Goal: Book appointment/travel/reservation

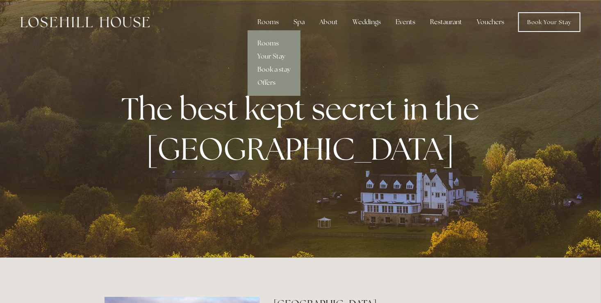
click at [264, 81] on link "Offers" at bounding box center [273, 82] width 53 height 13
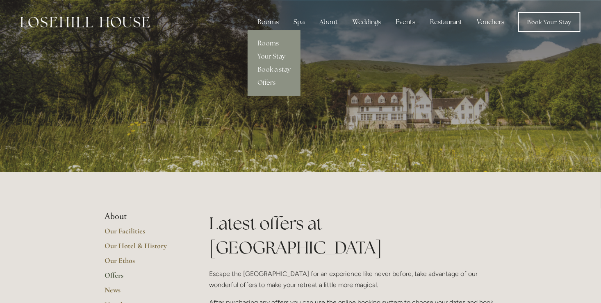
click at [266, 80] on link "Offers" at bounding box center [273, 82] width 53 height 13
click at [273, 70] on link "Book a stay" at bounding box center [273, 69] width 53 height 13
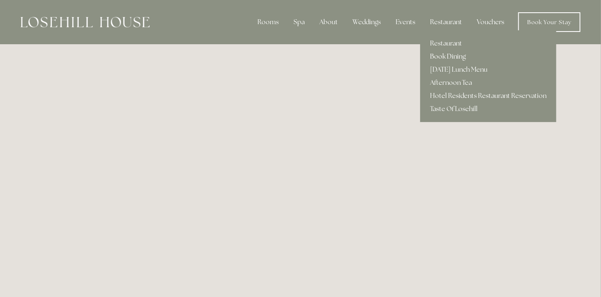
click at [442, 55] on link "Book Dining" at bounding box center [488, 56] width 136 height 13
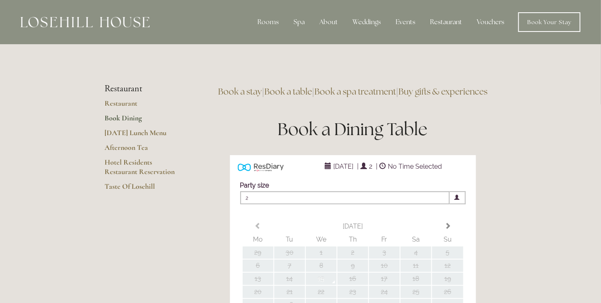
type input "Any Area"
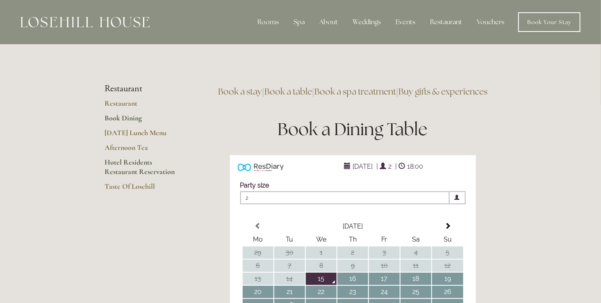
click at [129, 163] on link "Hotel Residents Restaurant Reservation" at bounding box center [143, 170] width 78 height 24
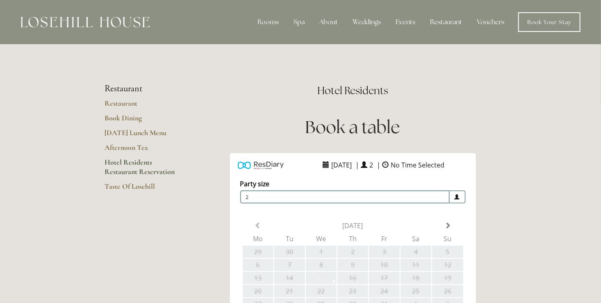
scroll to position [123, 0]
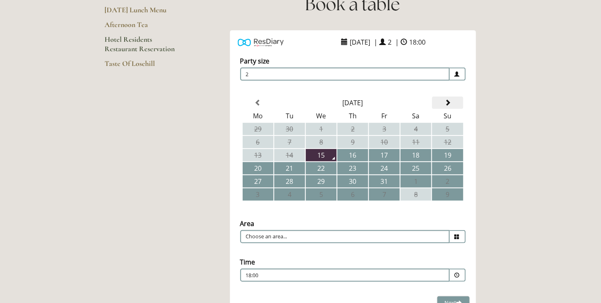
click at [451, 99] on th at bounding box center [447, 103] width 31 height 12
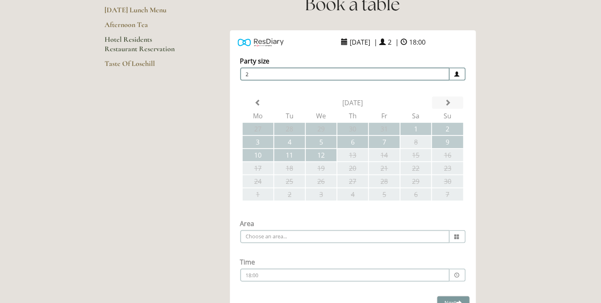
click at [451, 99] on div "Party size Adults 2 1 2 3 4 5 6 Children 0 0 1 2 3 4 5 6" at bounding box center [353, 172] width 246 height 248
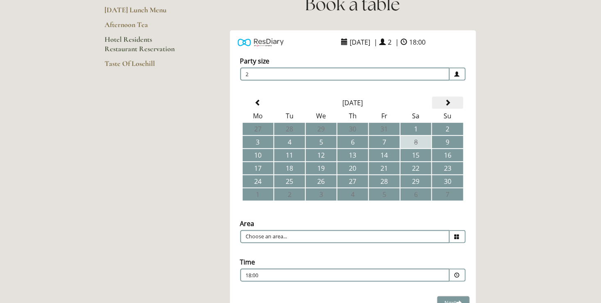
click at [451, 99] on th at bounding box center [447, 103] width 31 height 12
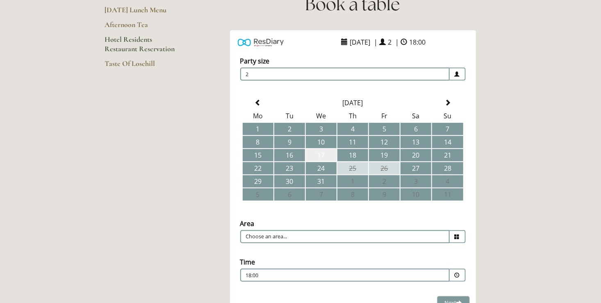
click at [326, 152] on td "17" at bounding box center [321, 155] width 31 height 12
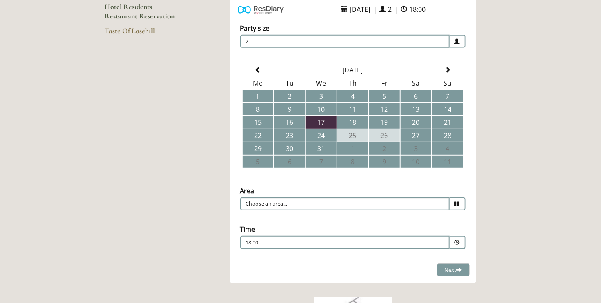
scroll to position [205, 0]
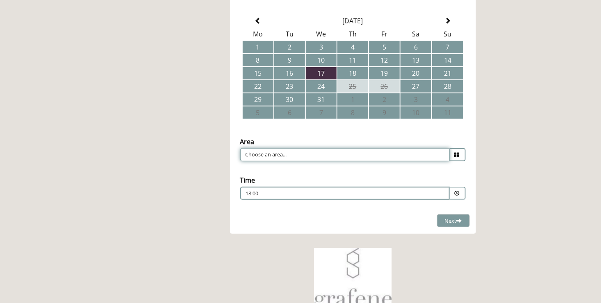
click at [395, 152] on input "Choose an area..." at bounding box center [344, 154] width 209 height 13
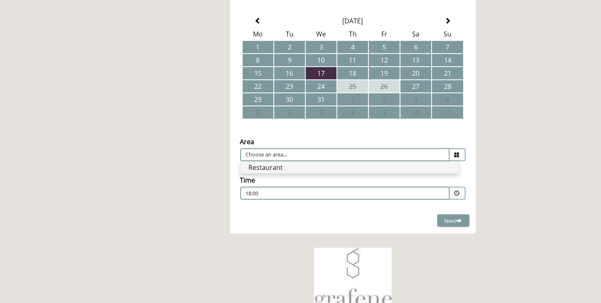
click at [379, 163] on li "Restaurant" at bounding box center [350, 167] width 218 height 11
type input "Restaurant"
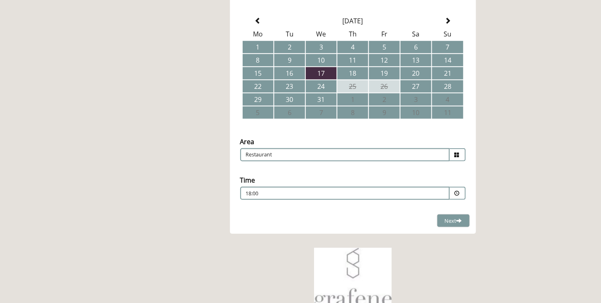
click at [458, 191] on span at bounding box center [456, 193] width 5 height 5
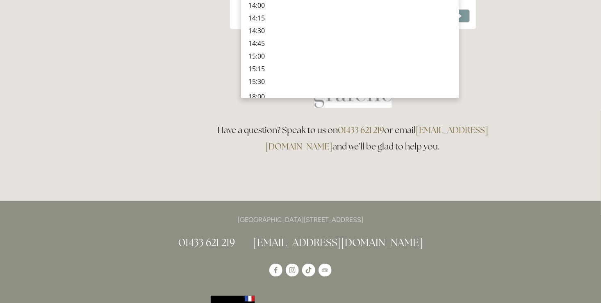
scroll to position [60, 0]
click at [565, 23] on div "Rooms Rooms Your Stay Book a stay Offers Spa" at bounding box center [300, 136] width 601 height 1093
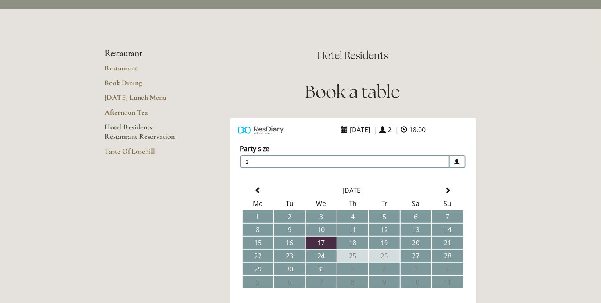
scroll to position [0, 0]
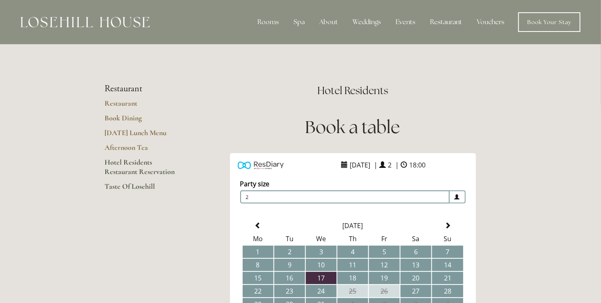
click at [127, 185] on link "Taste Of Losehill" at bounding box center [143, 189] width 78 height 15
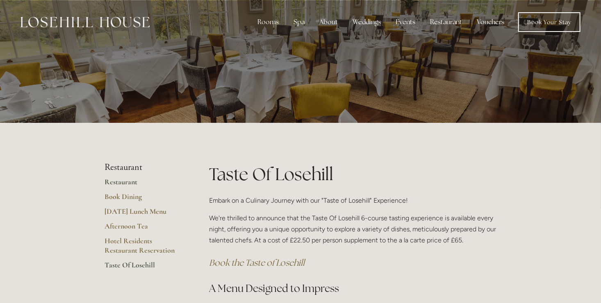
click at [118, 179] on link "Restaurant" at bounding box center [143, 184] width 78 height 15
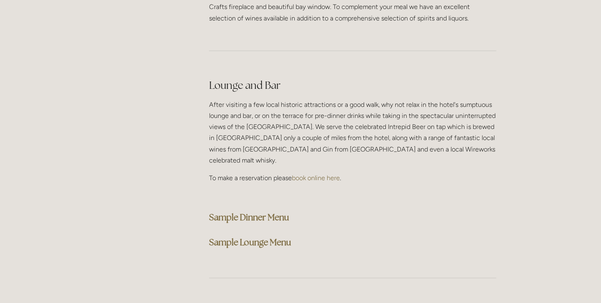
scroll to position [2090, 0]
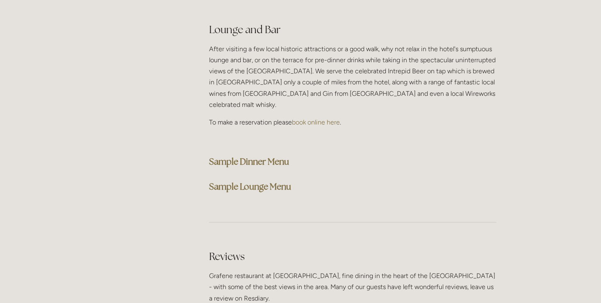
click at [253, 157] on strong "Sample Dinner Menu" at bounding box center [249, 162] width 80 height 11
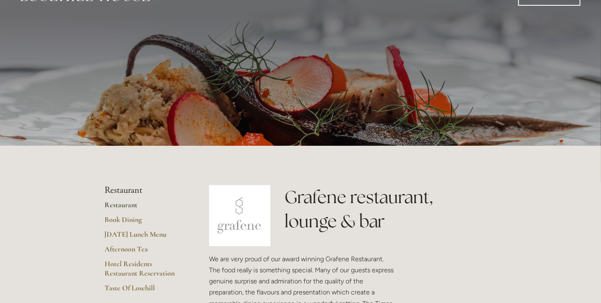
scroll to position [41, 0]
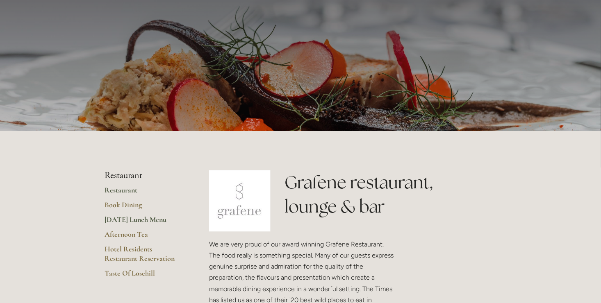
click at [132, 218] on link "[DATE] Lunch Menu" at bounding box center [143, 222] width 78 height 15
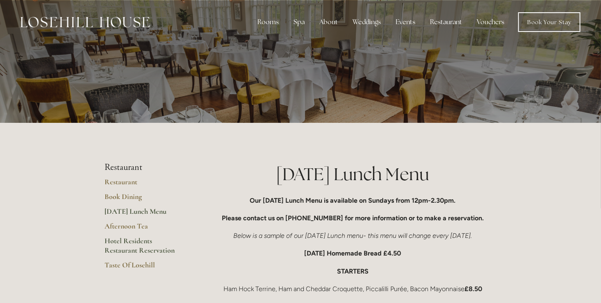
click at [132, 250] on link "Hotel Residents Restaurant Reservation" at bounding box center [143, 248] width 78 height 24
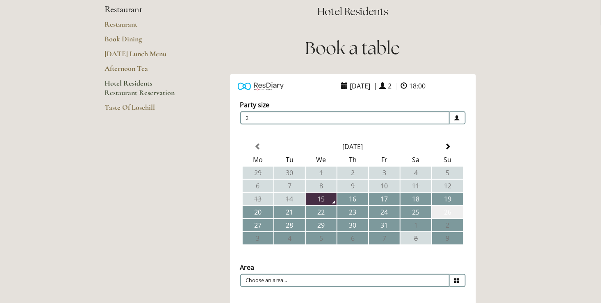
scroll to position [123, 0]
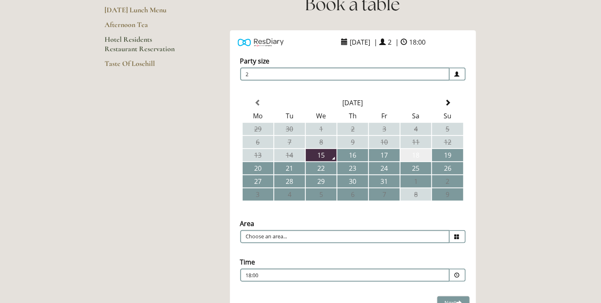
click at [420, 154] on td "18" at bounding box center [415, 155] width 31 height 12
click at [456, 274] on span at bounding box center [456, 275] width 5 height 5
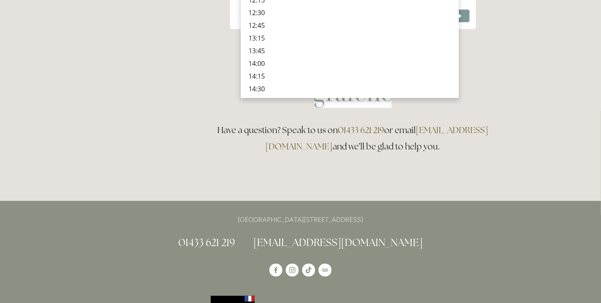
scroll to position [141, 0]
click at [281, 78] on p "15:15" at bounding box center [350, 81] width 202 height 9
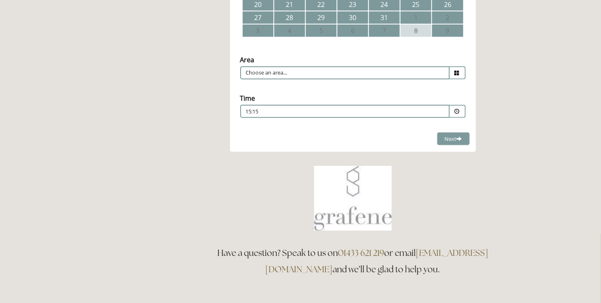
scroll to position [123, 0]
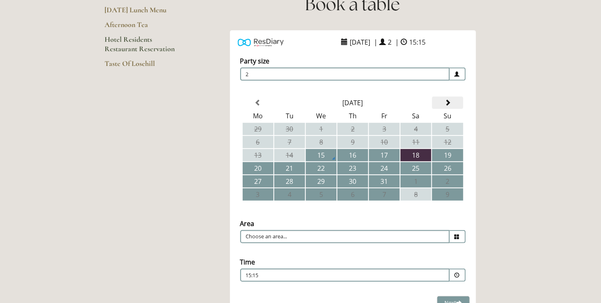
click at [447, 100] on span at bounding box center [447, 103] width 7 height 7
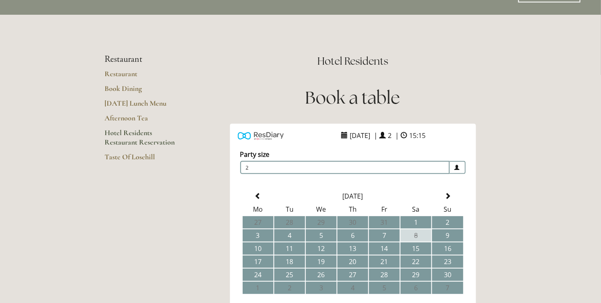
scroll to position [0, 0]
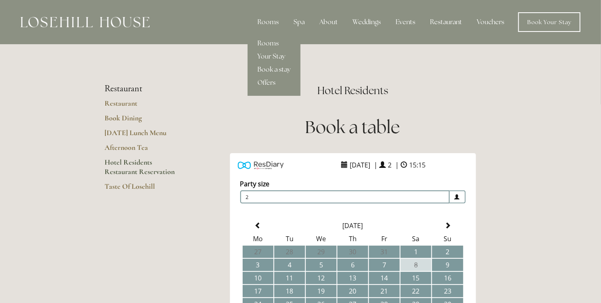
click at [277, 68] on link "Book a stay" at bounding box center [273, 69] width 53 height 13
